Goal: Navigation & Orientation: Find specific page/section

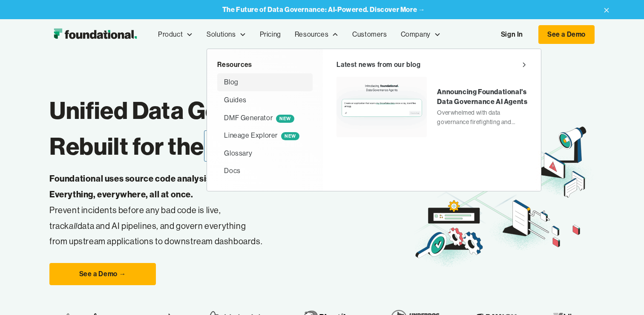
click at [231, 81] on div "Blog" at bounding box center [231, 82] width 14 height 11
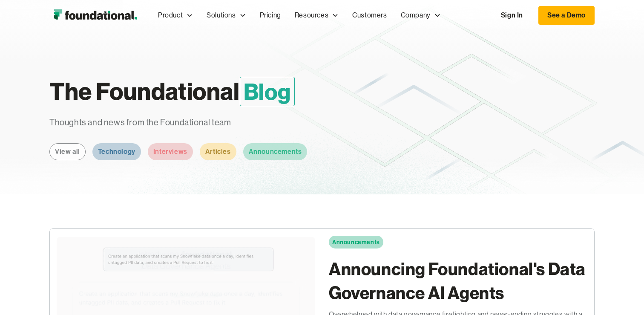
click at [100, 16] on img "home" at bounding box center [95, 15] width 92 height 17
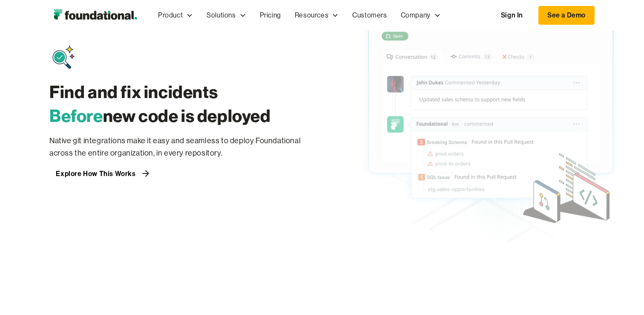
scroll to position [688, 0]
